Goal: Transaction & Acquisition: Purchase product/service

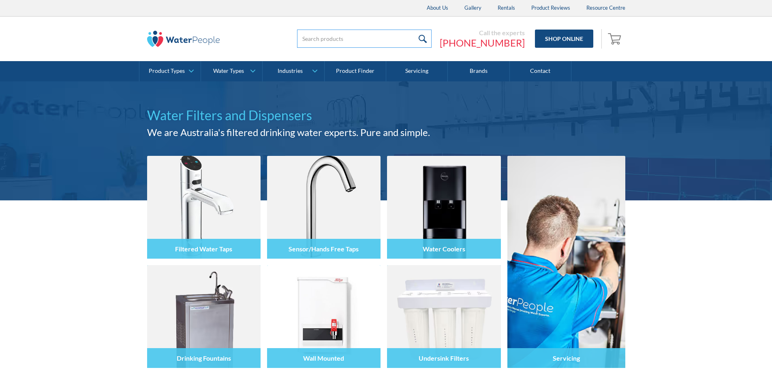
drag, startPoint x: 0, startPoint y: 0, endPoint x: 395, endPoint y: 39, distance: 397.0
click at [395, 39] on input "search" at bounding box center [364, 39] width 135 height 18
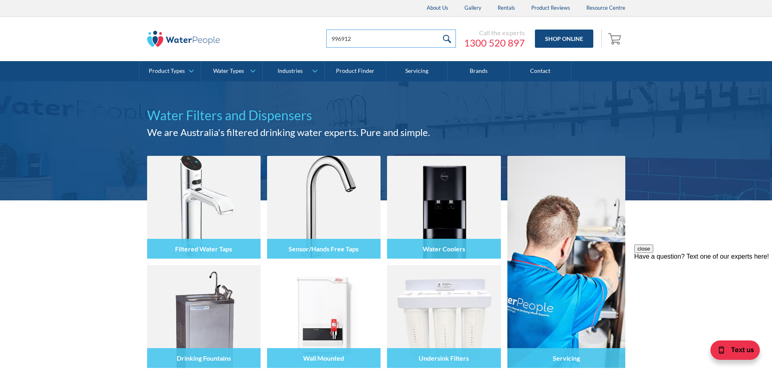
type input "996912"
click at [438, 30] on input "submit" at bounding box center [446, 39] width 17 height 18
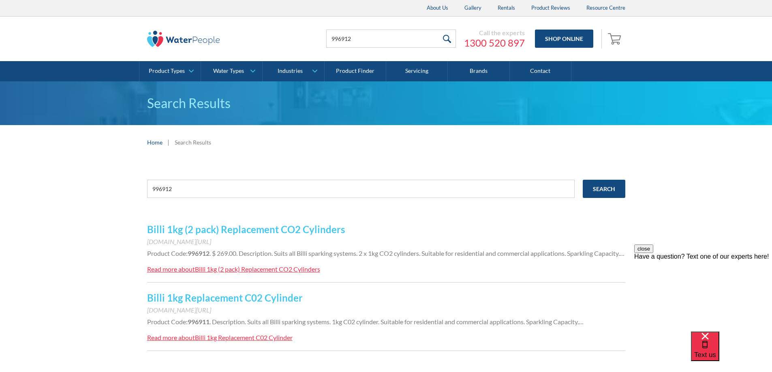
click at [314, 231] on link "Billi 1kg (2 pack) Replacement CO2 Cylinders" at bounding box center [246, 230] width 198 height 12
